Goal: Information Seeking & Learning: Find specific fact

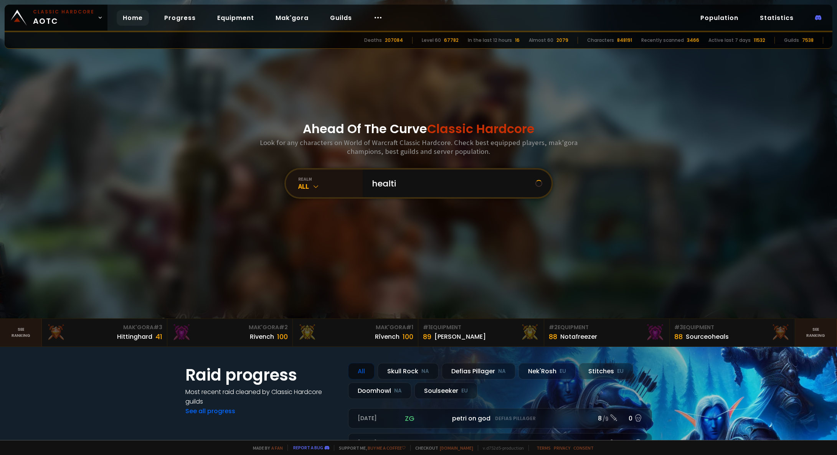
type input "healtim"
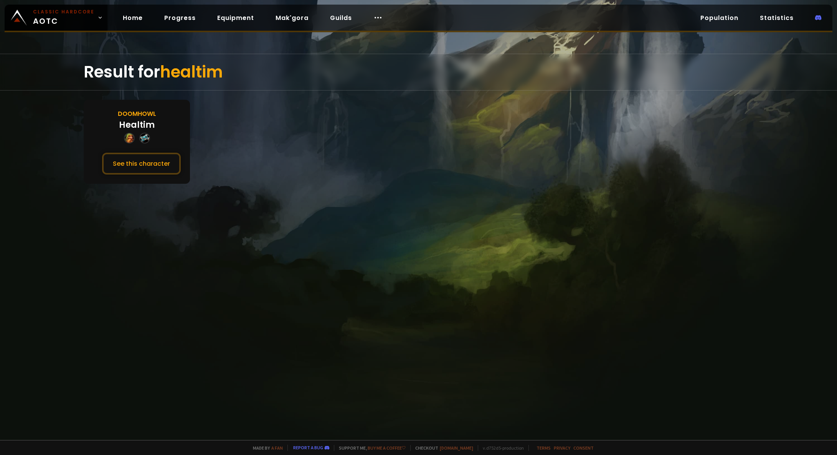
click at [143, 124] on div "Healtim" at bounding box center [137, 125] width 36 height 13
click at [143, 166] on button "See this character" at bounding box center [141, 164] width 79 height 22
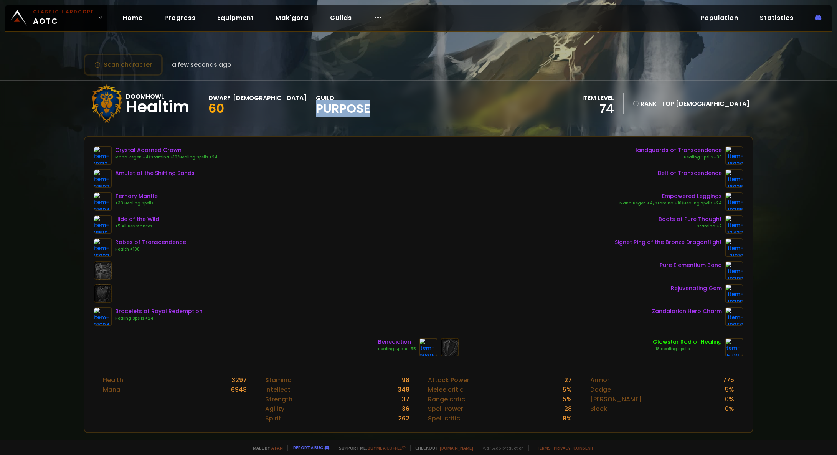
drag, startPoint x: 263, startPoint y: 106, endPoint x: 315, endPoint y: 108, distance: 51.5
click at [316, 108] on span "Purpose" at bounding box center [343, 109] width 54 height 12
copy span "Purpose"
